Goal: Navigation & Orientation: Find specific page/section

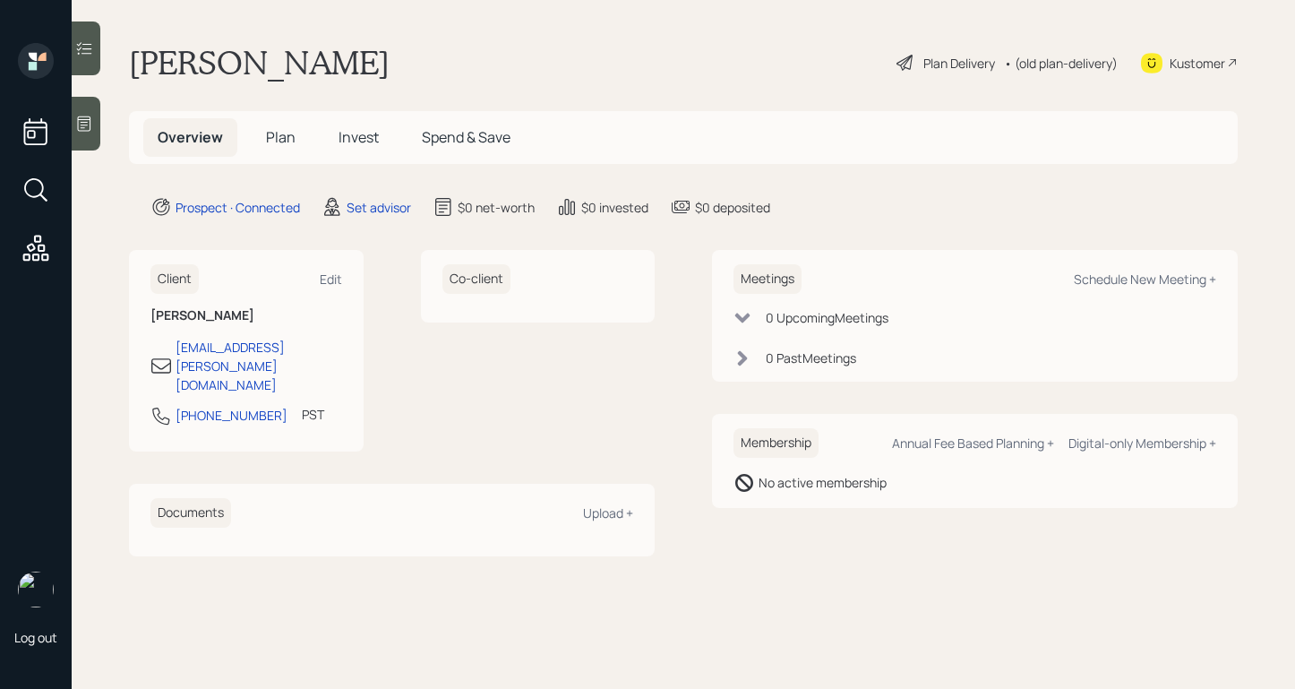
click at [90, 118] on icon at bounding box center [84, 124] width 18 height 18
